Goal: Task Accomplishment & Management: Complete application form

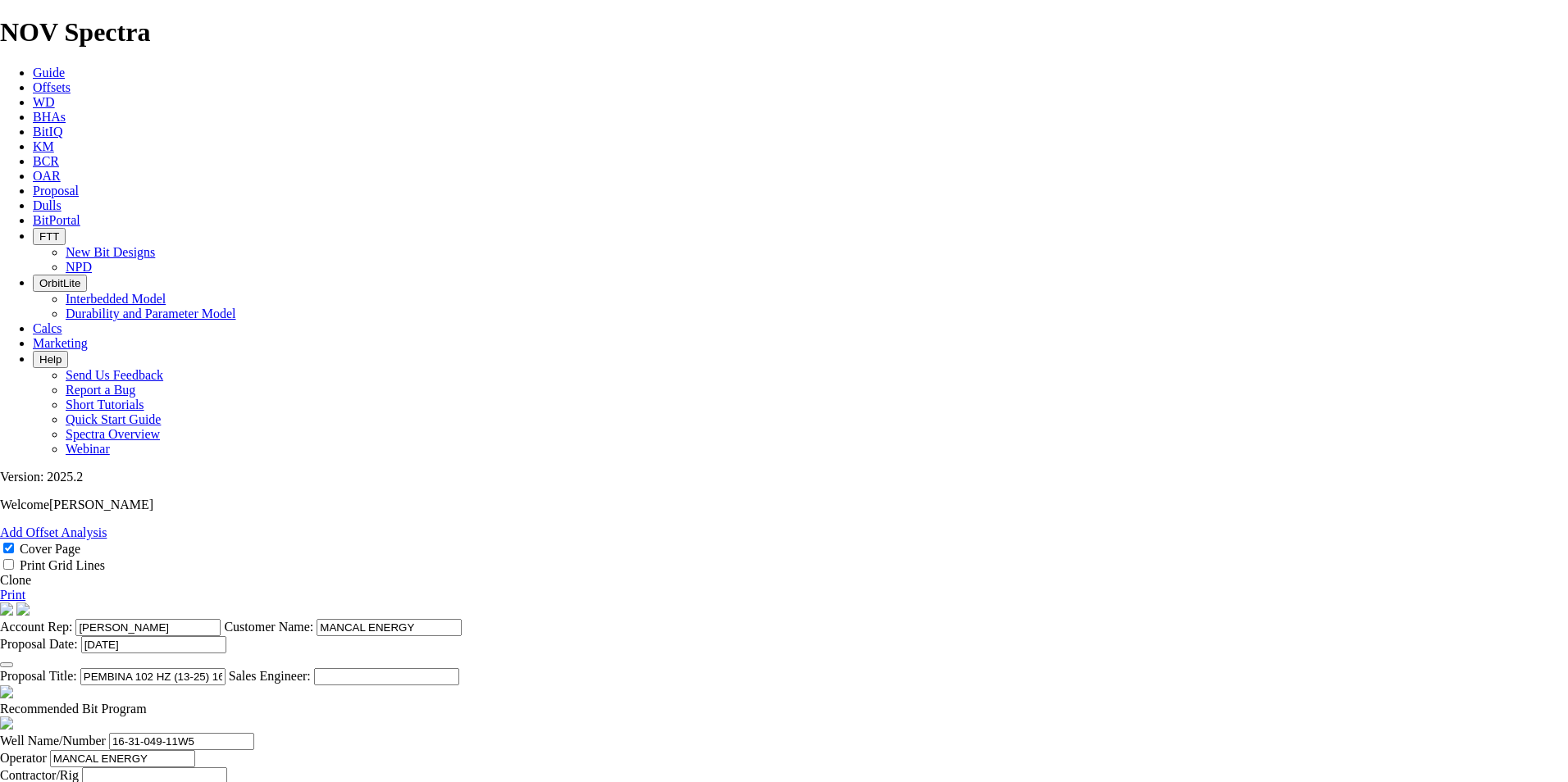
select select "field"
select select "location"
select select "province"
click at [33, 184] on icon at bounding box center [33, 190] width 0 height 14
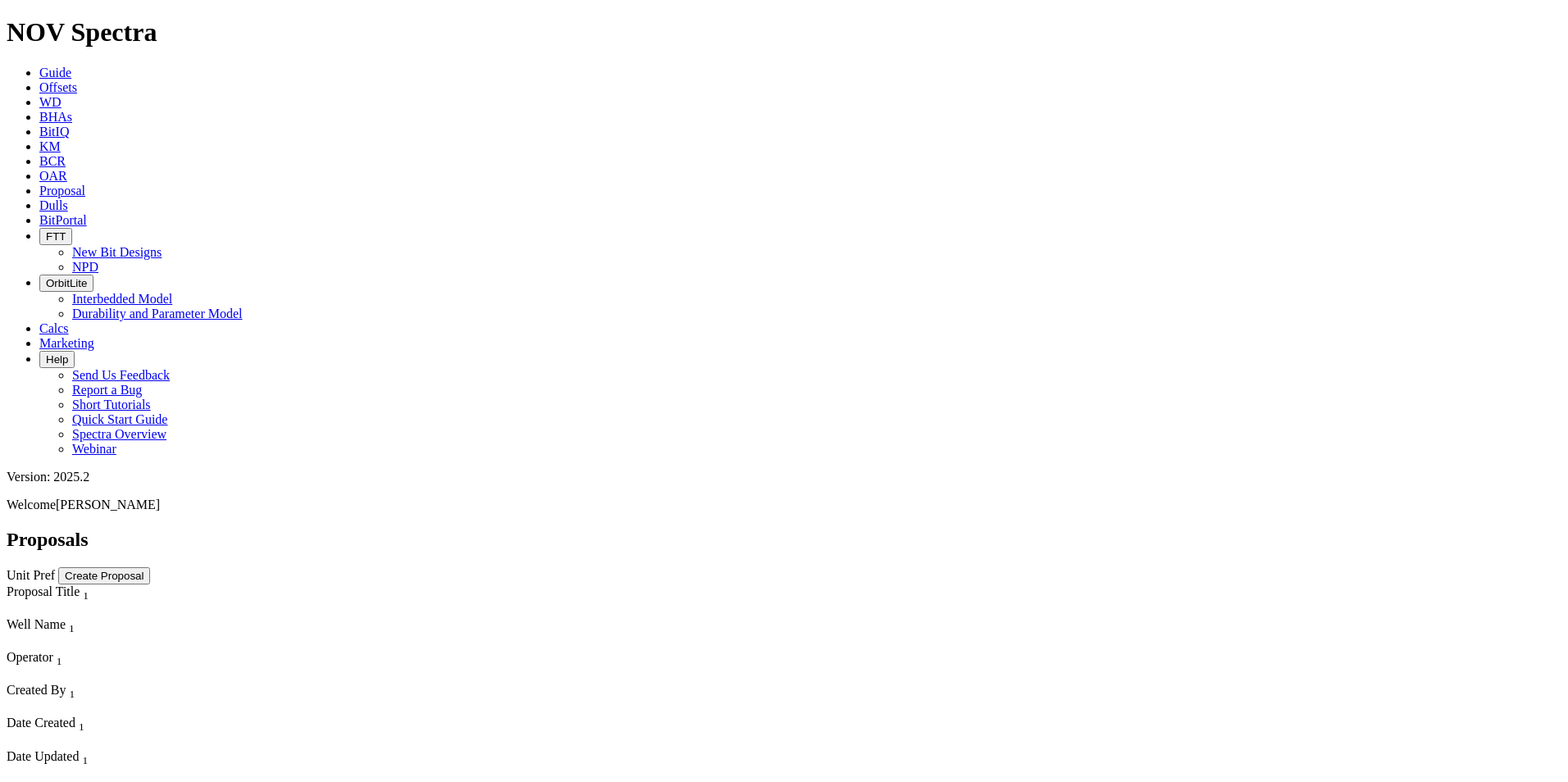
select select "field"
select select "location"
select select "province"
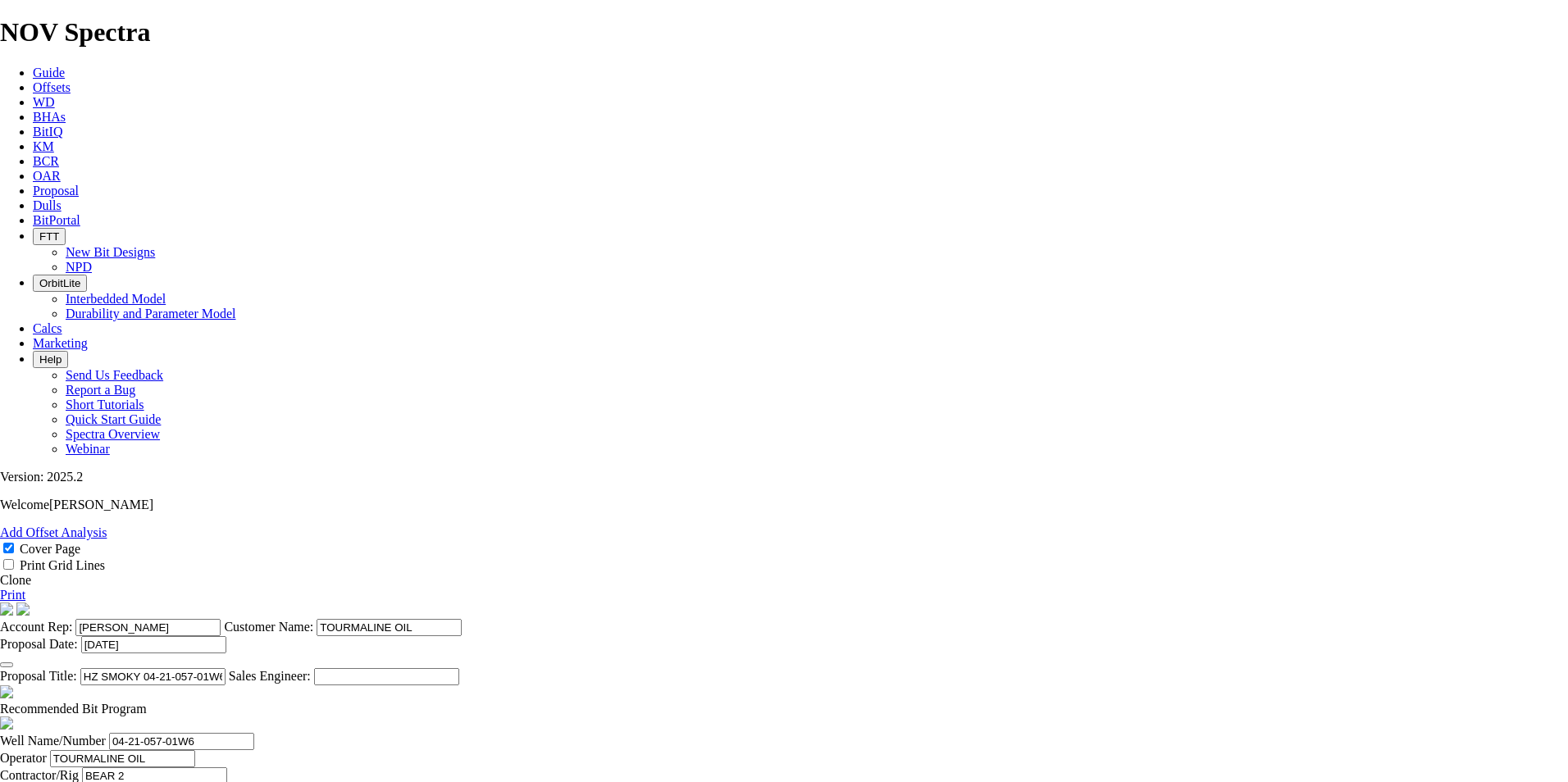
scroll to position [410, 0]
click at [6, 665] on icon "button" at bounding box center [6, 665] width 0 height 0
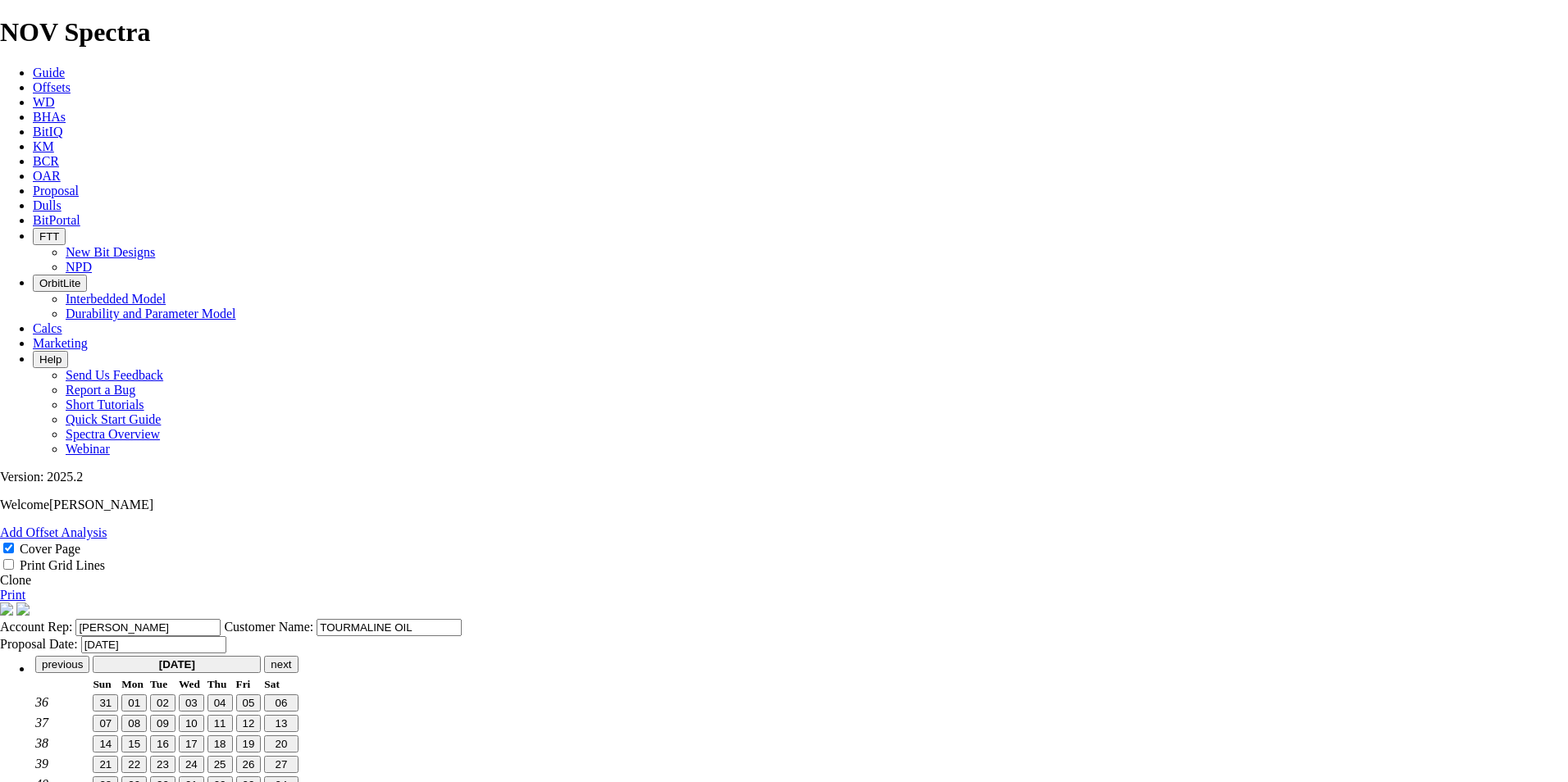
scroll to position [41, 0]
type input "[DATE]"
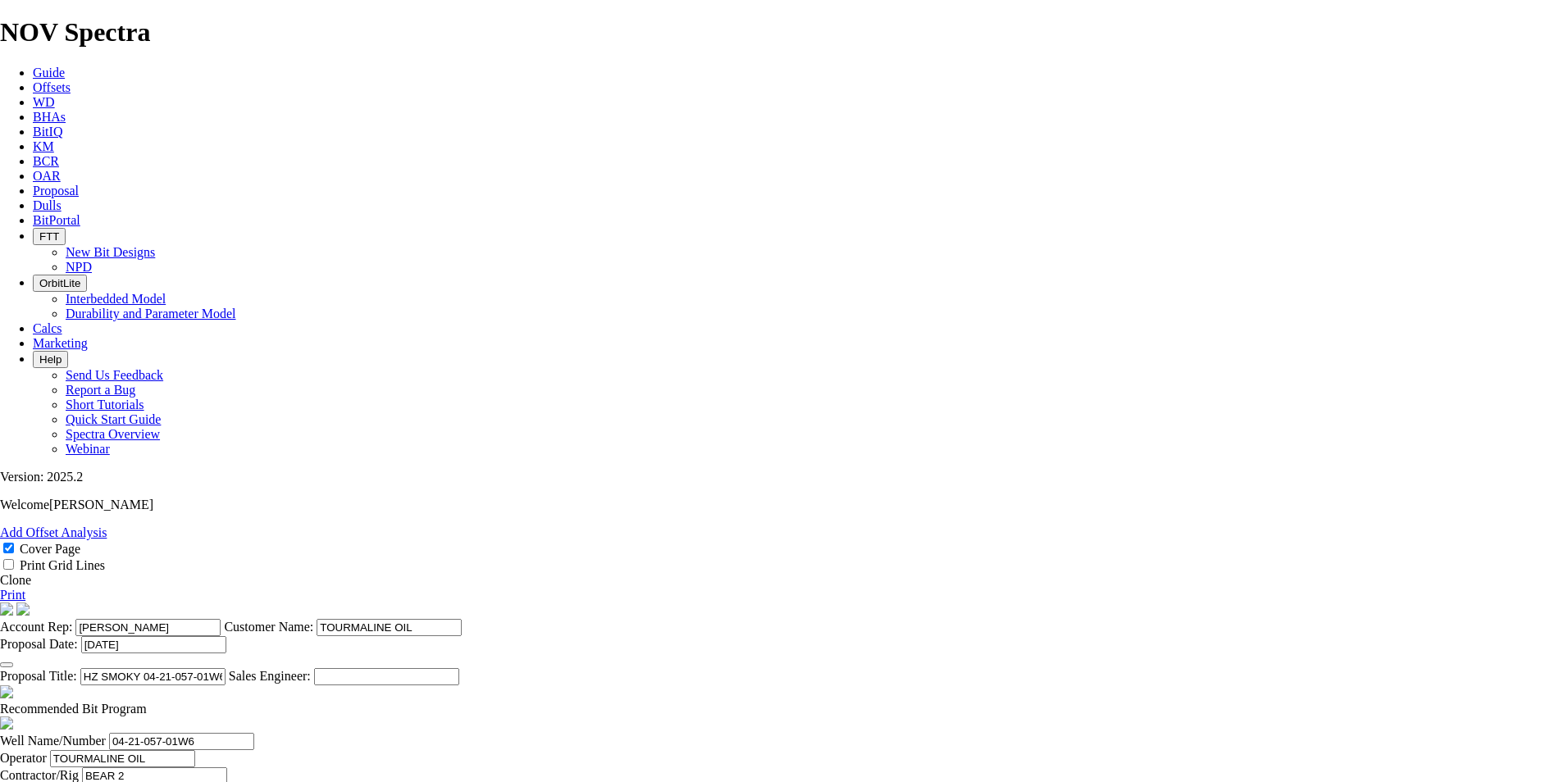
scroll to position [430, 0]
type input "[DATE]"
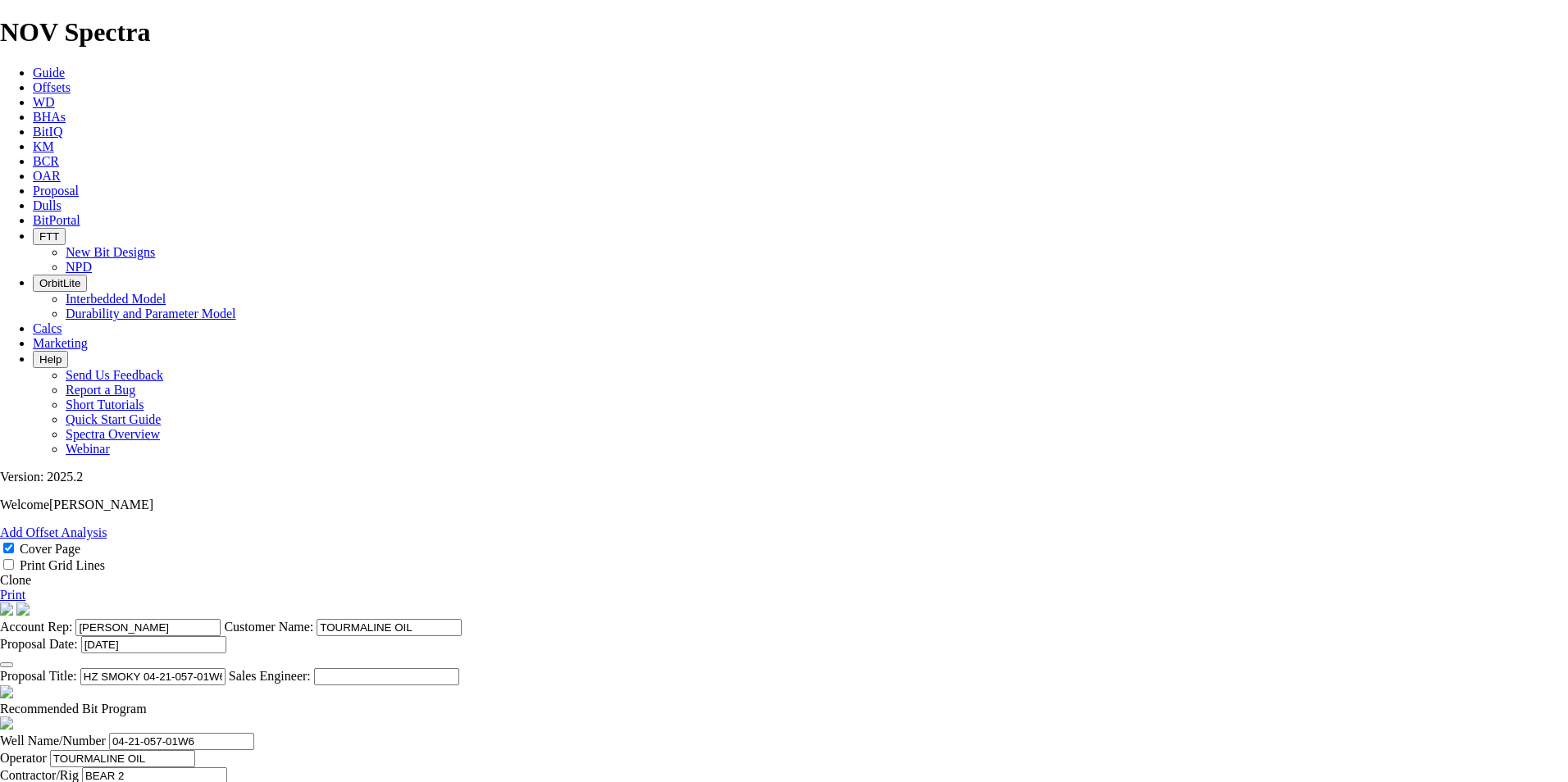
type input "3"
type input "158.8"
type input "t"
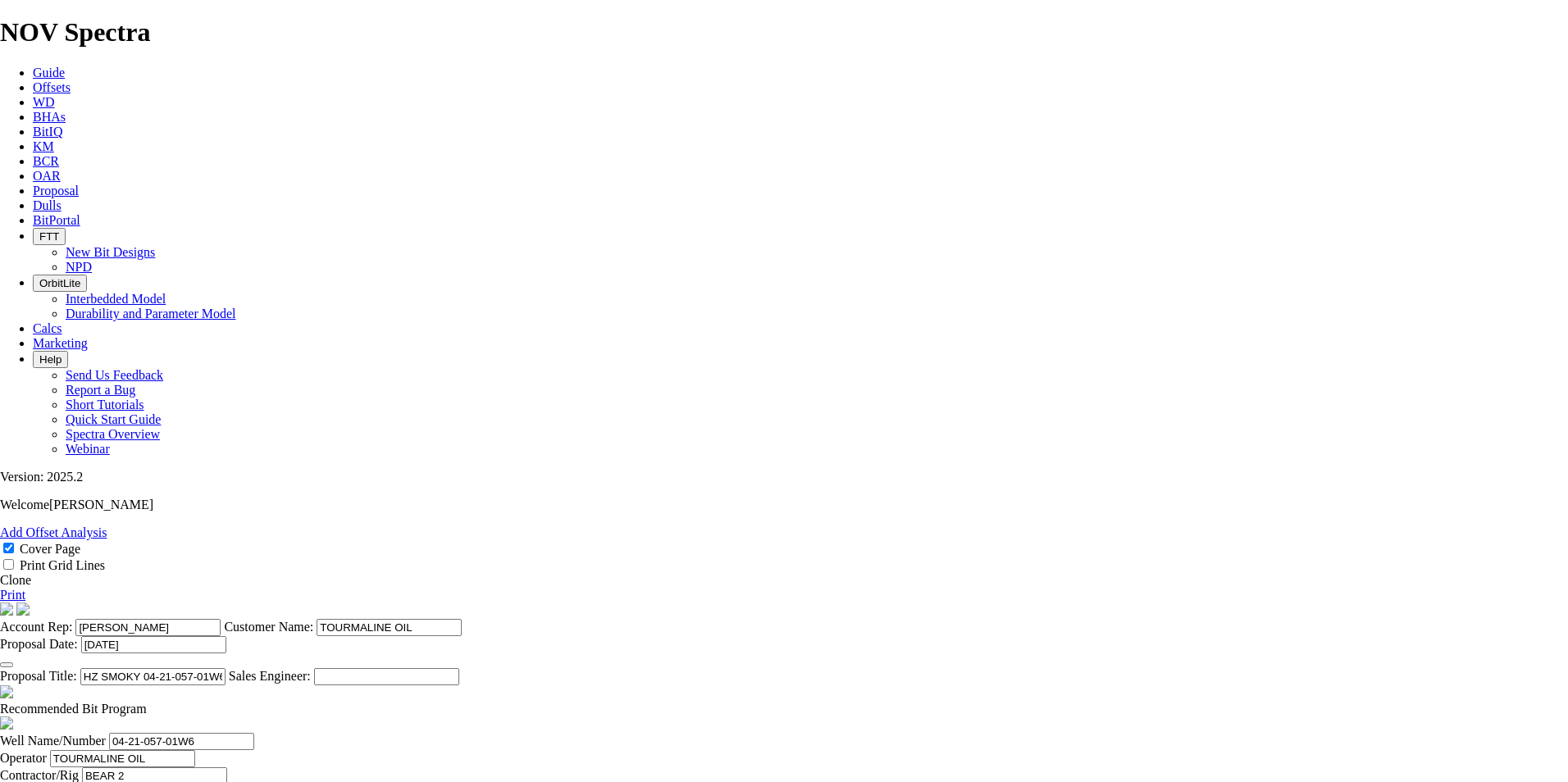
type input "TK66-F1"
type input "7240"
type input "0"
type input "17000"
type input "23000"
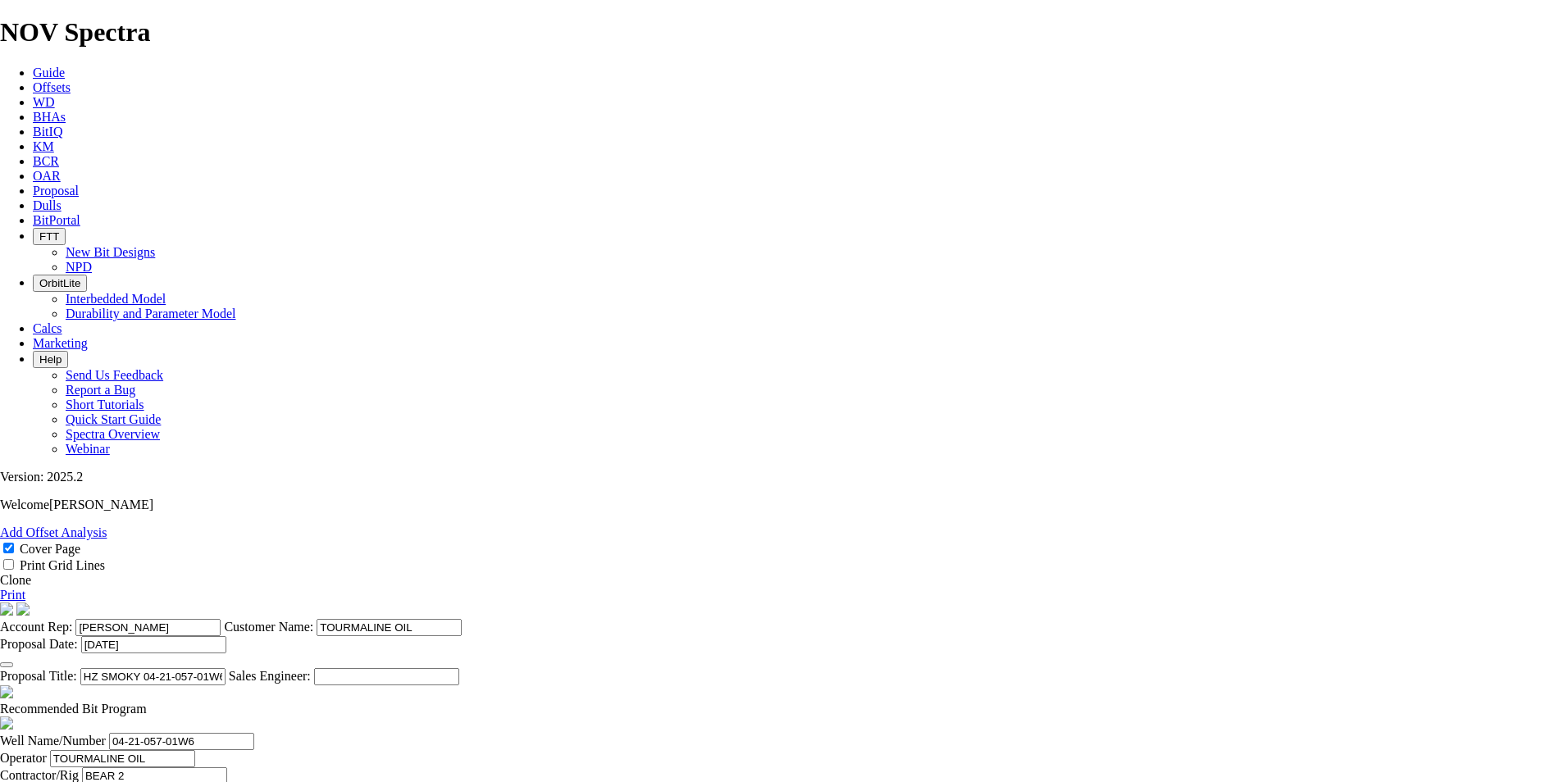
drag, startPoint x: 574, startPoint y: 614, endPoint x: 515, endPoint y: 614, distance: 59.0
type input "TK63-M1"
type input "28"
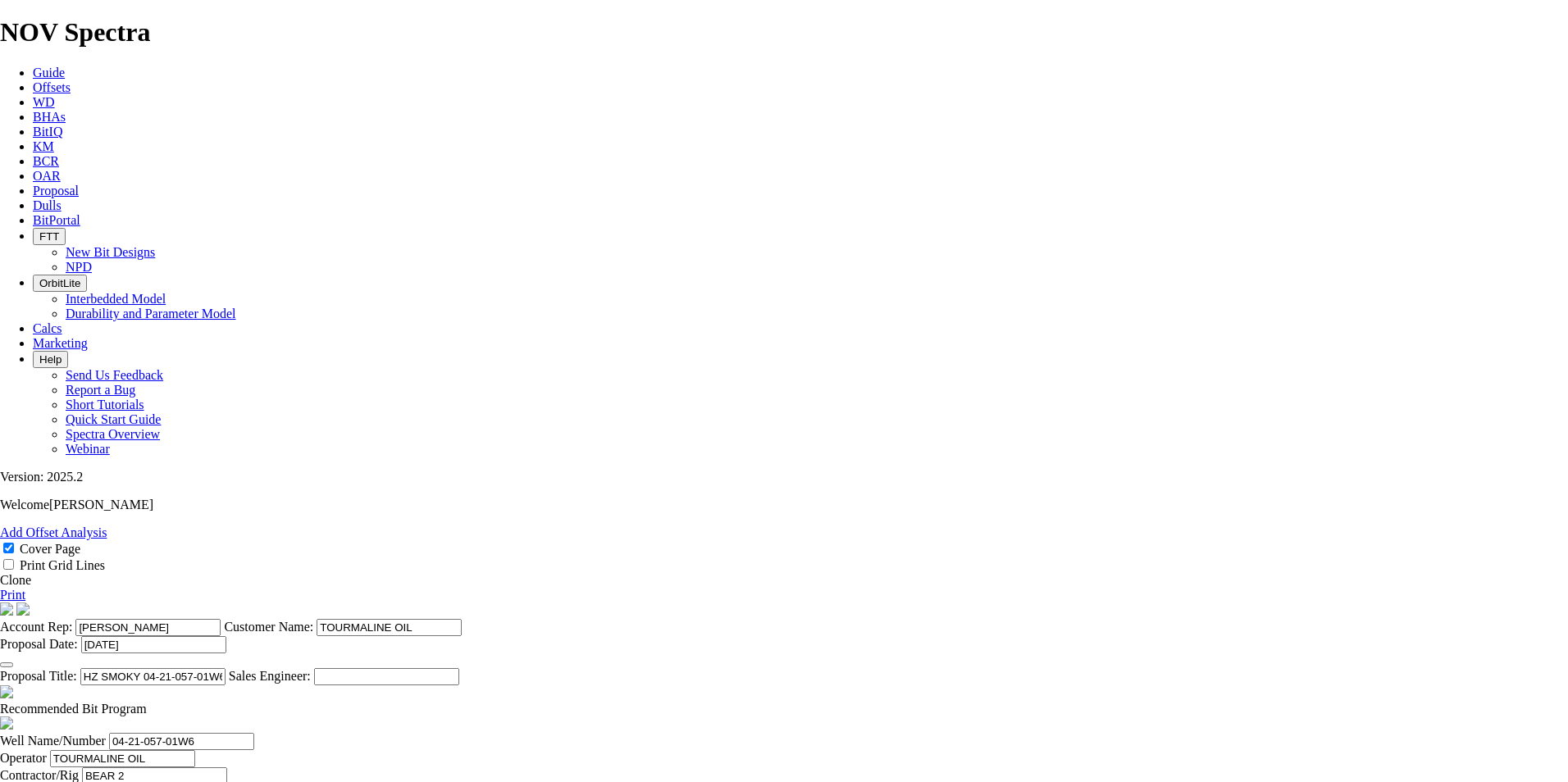
drag, startPoint x: 639, startPoint y: 614, endPoint x: 593, endPoint y: 617, distance: 46.1
type input "3672"
type input "15"
type input "1425"
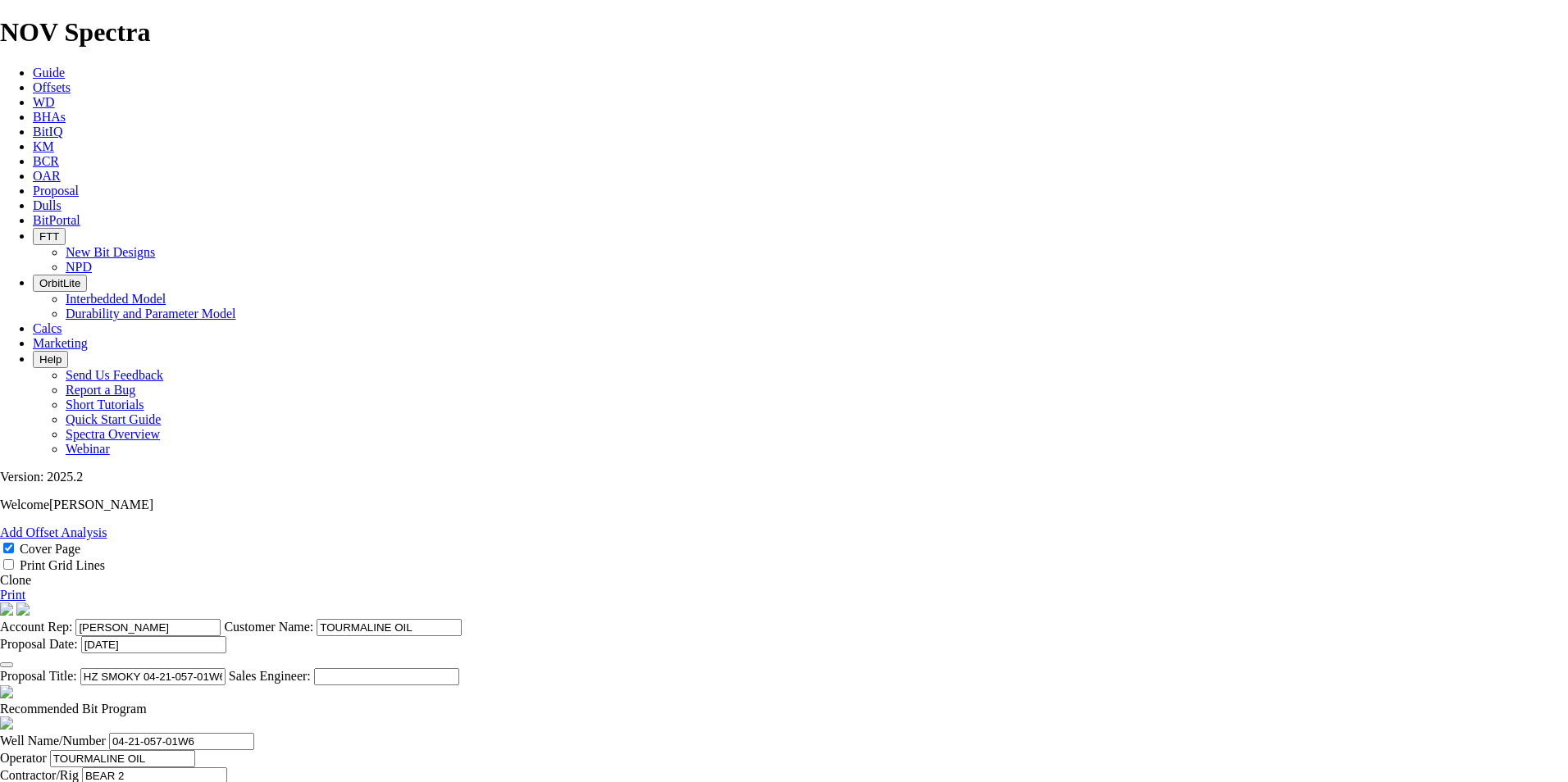
type input "95"
type input "3568"
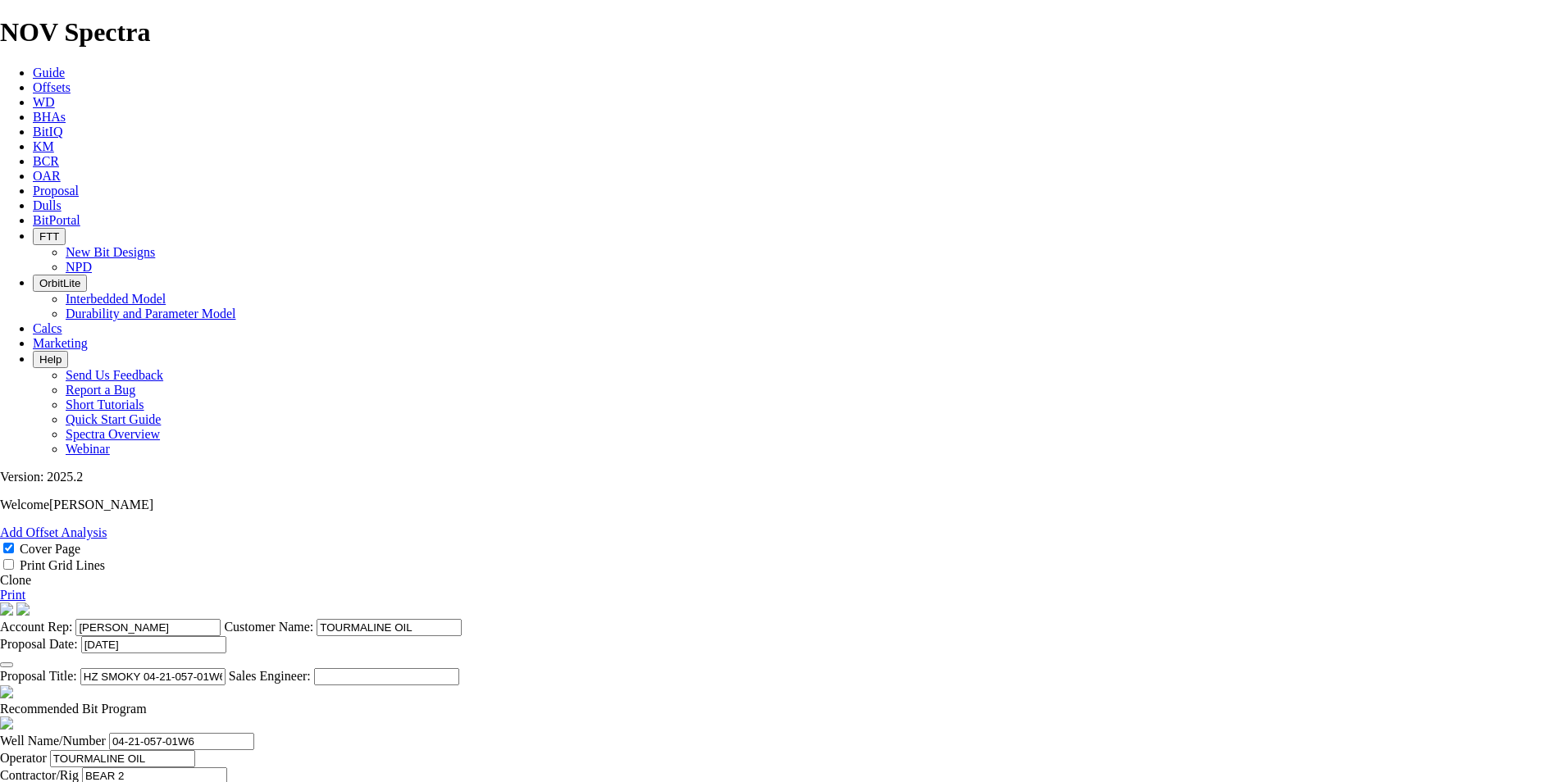
drag, startPoint x: 762, startPoint y: 656, endPoint x: 893, endPoint y: 623, distance: 135.1
type input "127.429"
click at [146, 702] on span at bounding box center [146, 708] width 0 height 14
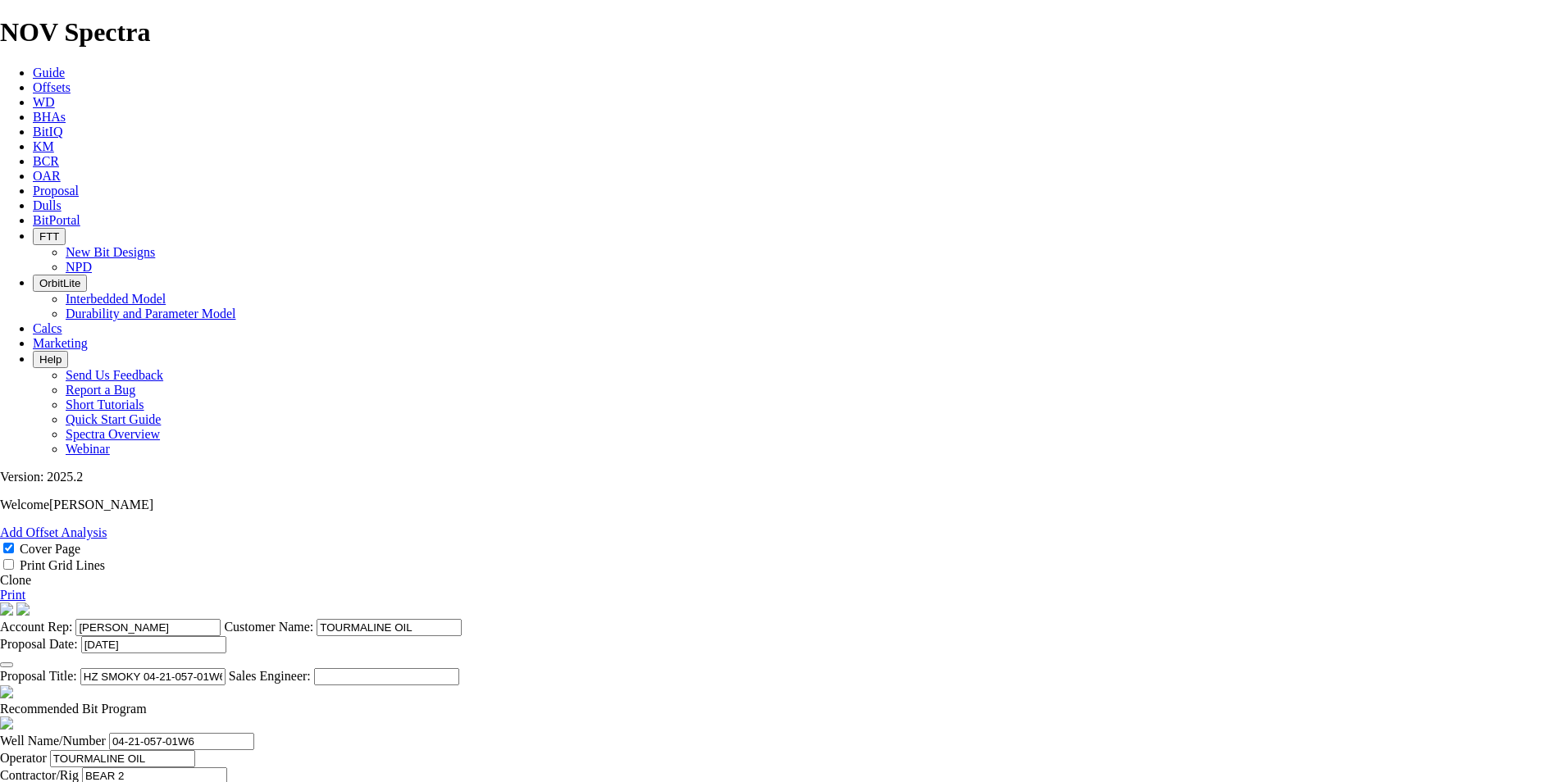
checkbox input "false"
drag, startPoint x: 433, startPoint y: 640, endPoint x: 386, endPoint y: 639, distance: 47.0
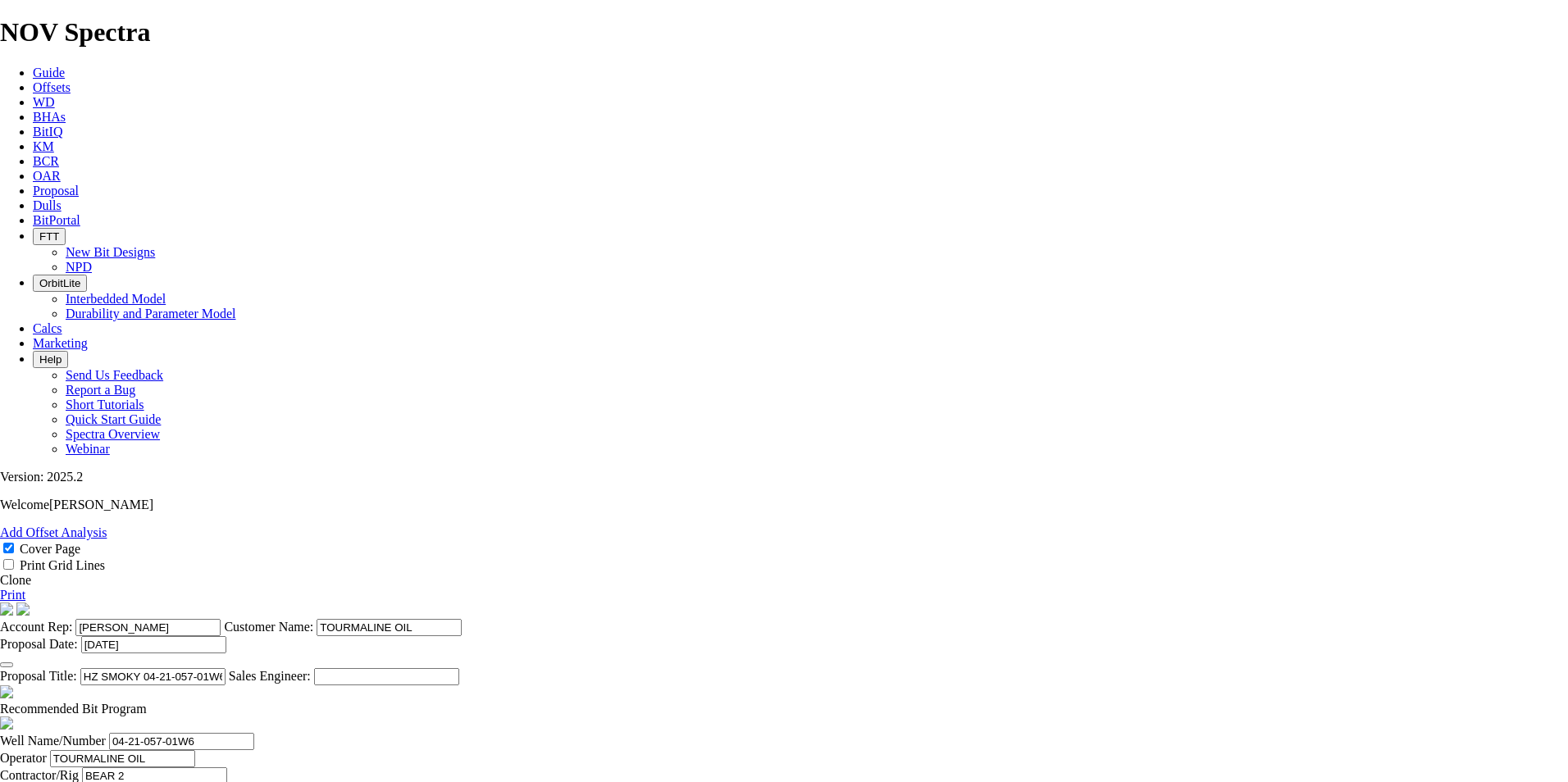
type input "4"
click at [25, 588] on link "Print" at bounding box center [13, 594] width 25 height 14
